Goal: Information Seeking & Learning: Get advice/opinions

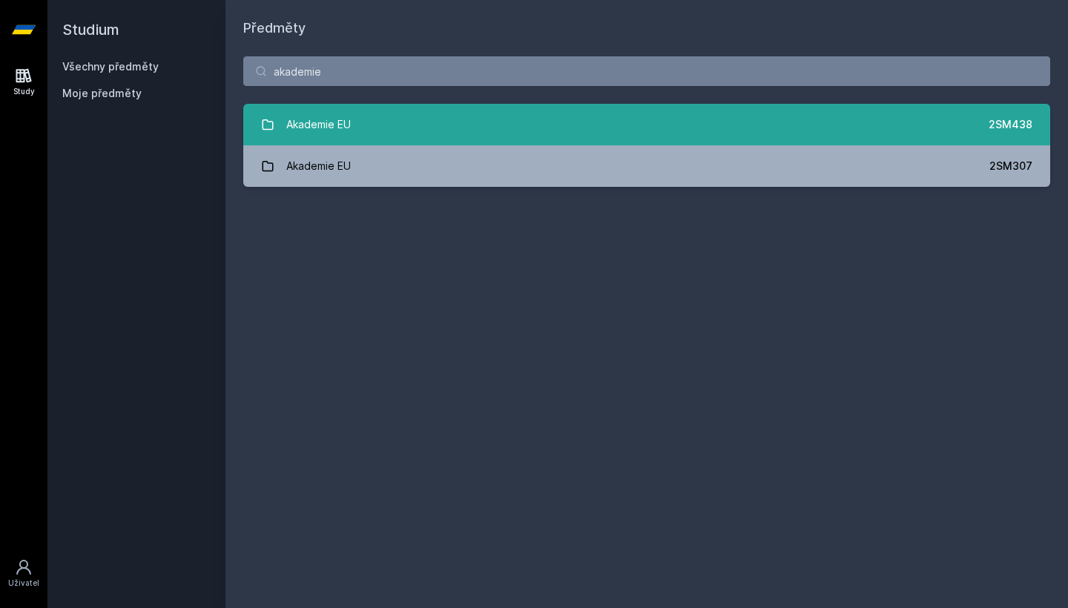
type input "akademie"
click at [486, 133] on link "Akademie EU 2SM438" at bounding box center [646, 125] width 807 height 42
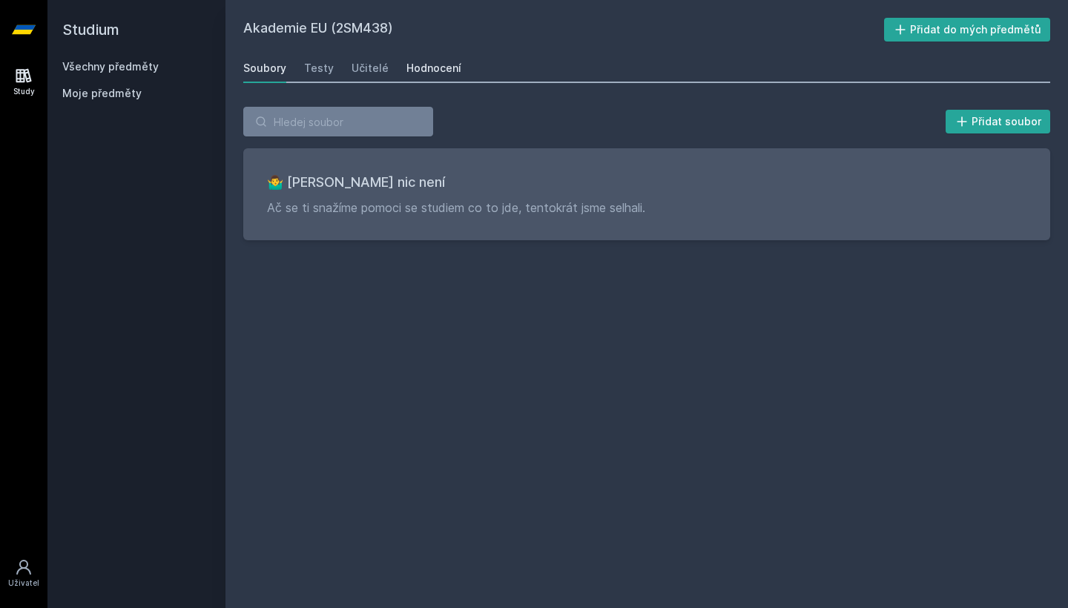
click at [417, 64] on div "Hodnocení" at bounding box center [433, 68] width 55 height 15
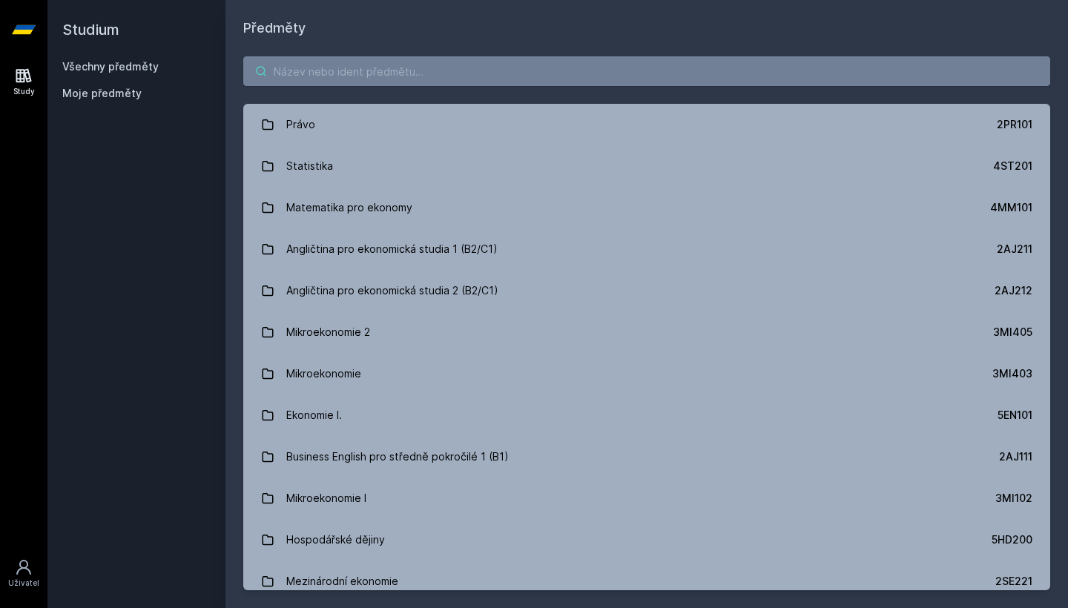
click at [499, 84] on input "search" at bounding box center [646, 71] width 807 height 30
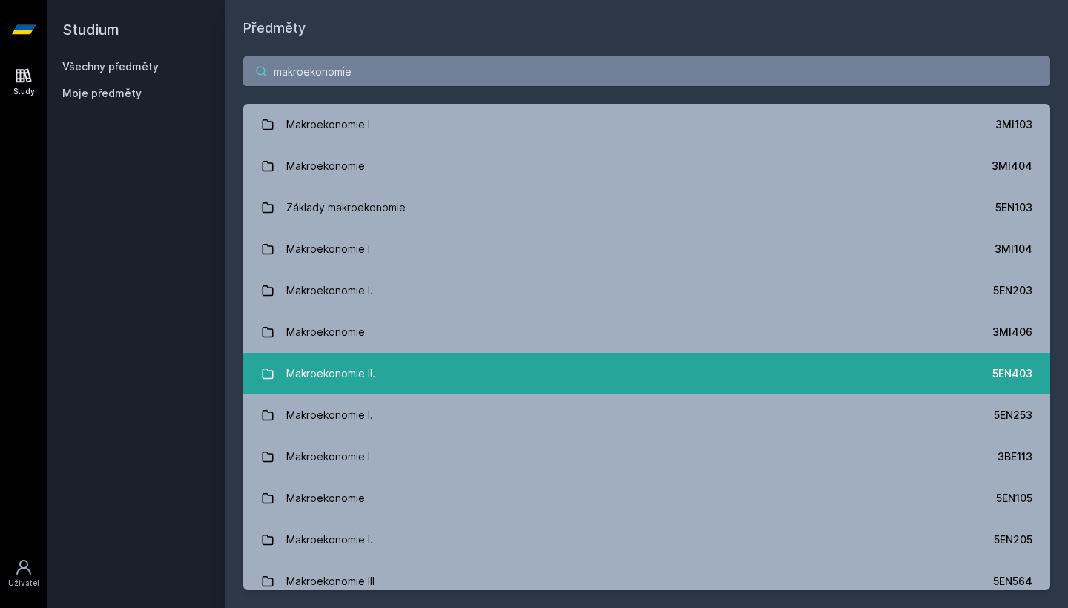
type input "makroekonomie"
click at [397, 377] on link "Makroekonomie II. 5EN403" at bounding box center [646, 374] width 807 height 42
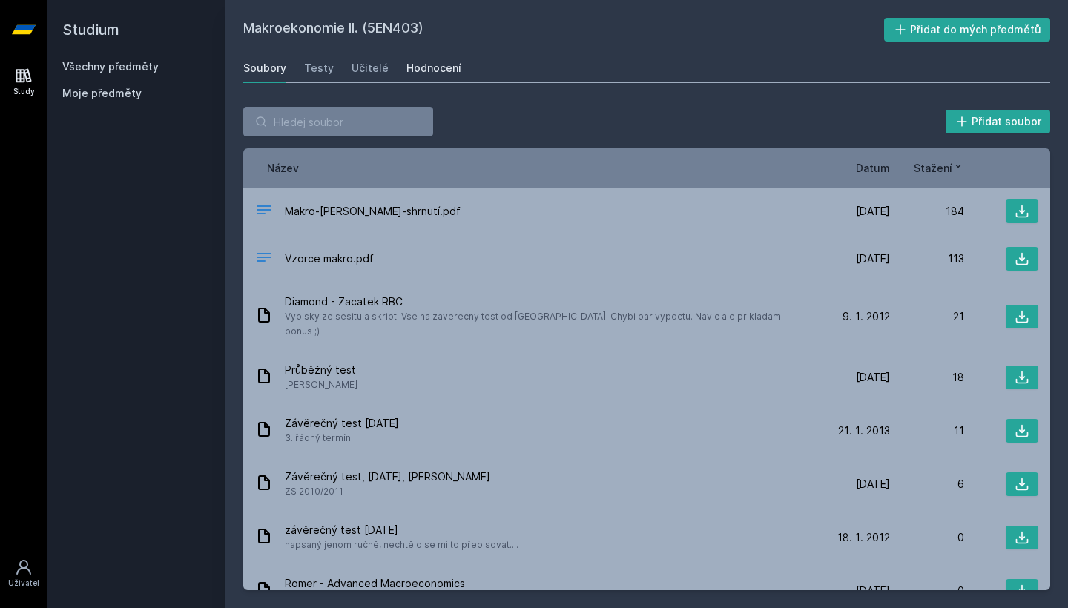
click at [430, 77] on link "Hodnocení" at bounding box center [433, 68] width 55 height 30
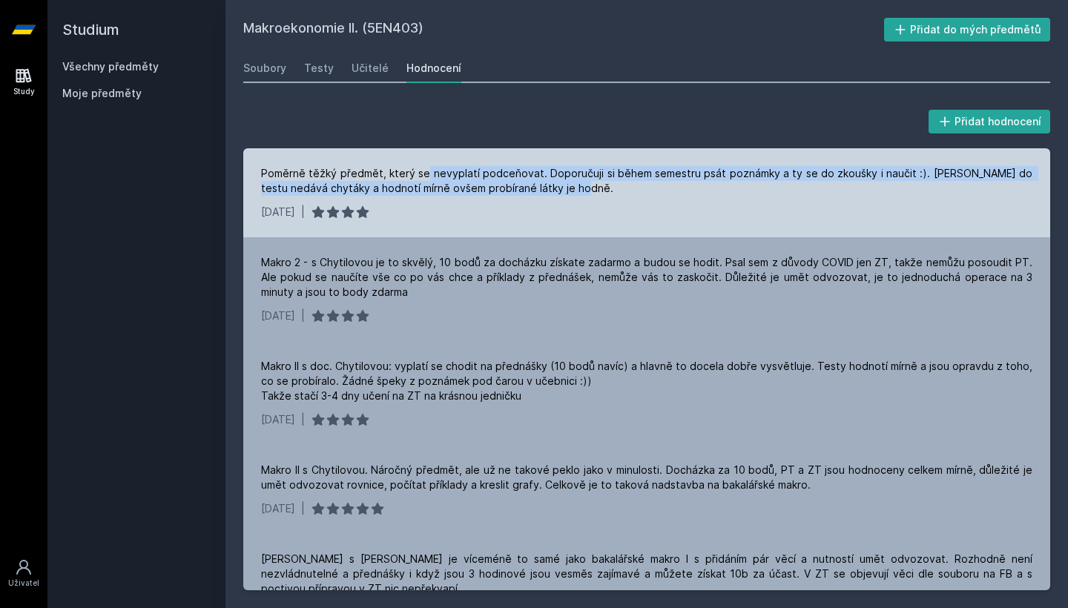
drag, startPoint x: 431, startPoint y: 171, endPoint x: 589, endPoint y: 195, distance: 159.7
click at [590, 195] on div "Poměrně těžký předmět, který se nevyplatí podceňovat. Doporučuji si během semes…" at bounding box center [646, 181] width 771 height 30
click at [589, 195] on div "Poměrně těžký předmět, který se nevyplatí podceňovat. Doporučuji si během semes…" at bounding box center [646, 181] width 771 height 30
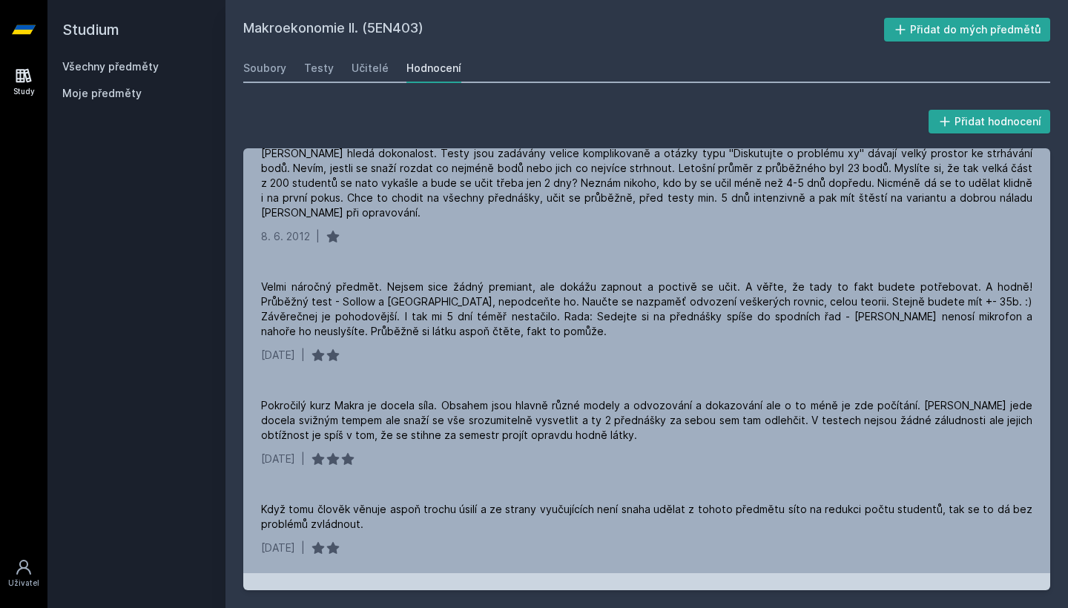
scroll to position [3220, 0]
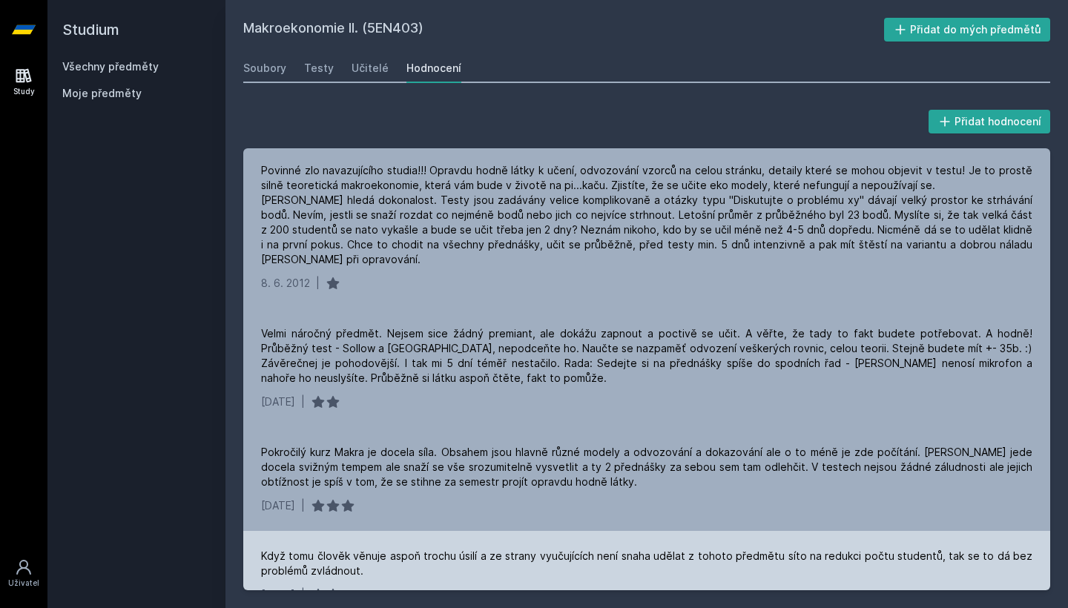
drag, startPoint x: 463, startPoint y: 495, endPoint x: 482, endPoint y: 491, distance: 18.9
click at [482, 491] on div "Poměrně těžký předmět, který se nevyplatí podceňovat. Doporučuji si během semes…" at bounding box center [646, 369] width 807 height 442
click at [482, 587] on div "[DATE] |" at bounding box center [646, 594] width 771 height 15
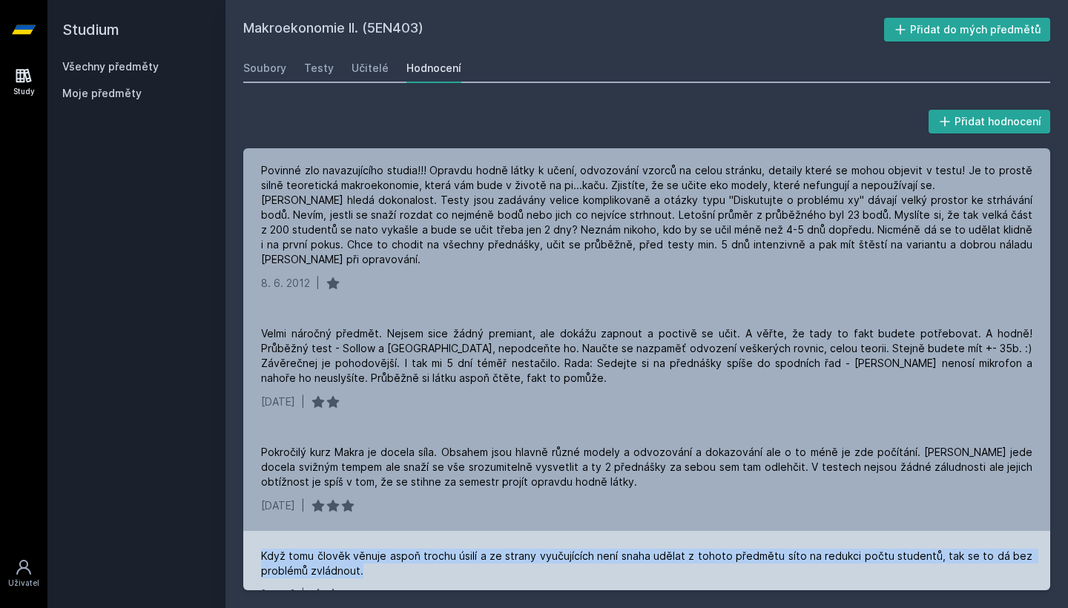
drag, startPoint x: 480, startPoint y: 477, endPoint x: 486, endPoint y: 440, distance: 37.5
click at [486, 531] on div "Když tomu člověk věnuje aspoň trochu úsilí a ze strany vyučujících není snaha u…" at bounding box center [646, 575] width 807 height 89
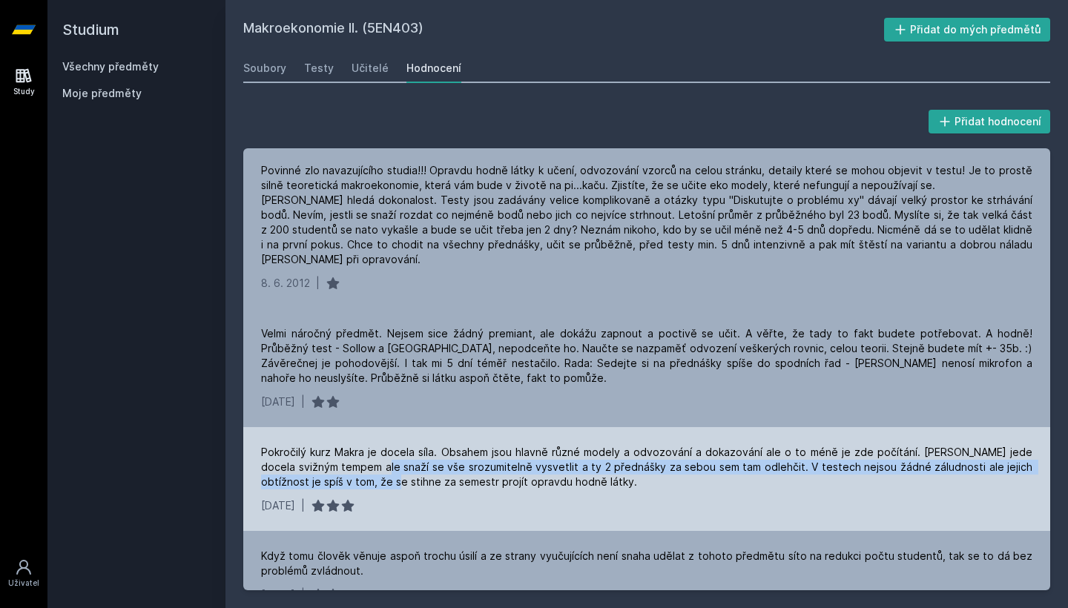
drag, startPoint x: 373, startPoint y: 381, endPoint x: 380, endPoint y: 357, distance: 25.4
click at [380, 445] on div "Pokročilý kurz Makra je docela síla. Obsahem jsou hlavně různé modely a odvozov…" at bounding box center [646, 467] width 771 height 44
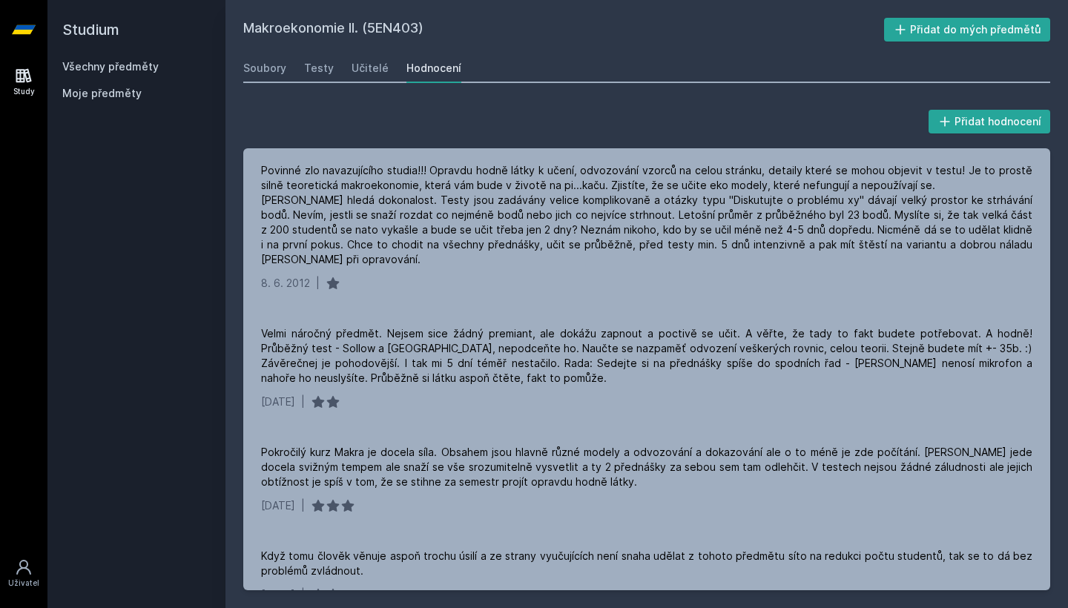
click at [107, 64] on link "Všechny předměty" at bounding box center [110, 66] width 96 height 13
